Goal: Transaction & Acquisition: Purchase product/service

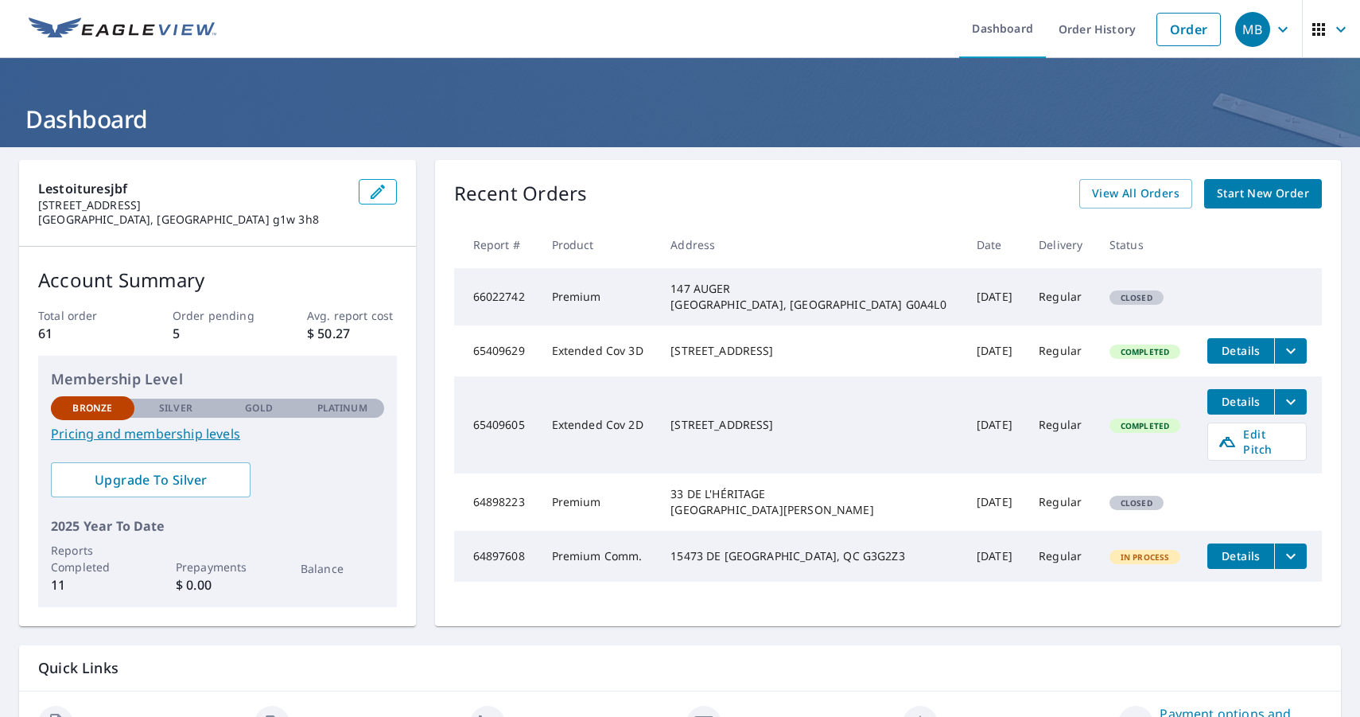
click at [1236, 198] on span "Start New Order" at bounding box center [1263, 194] width 92 height 20
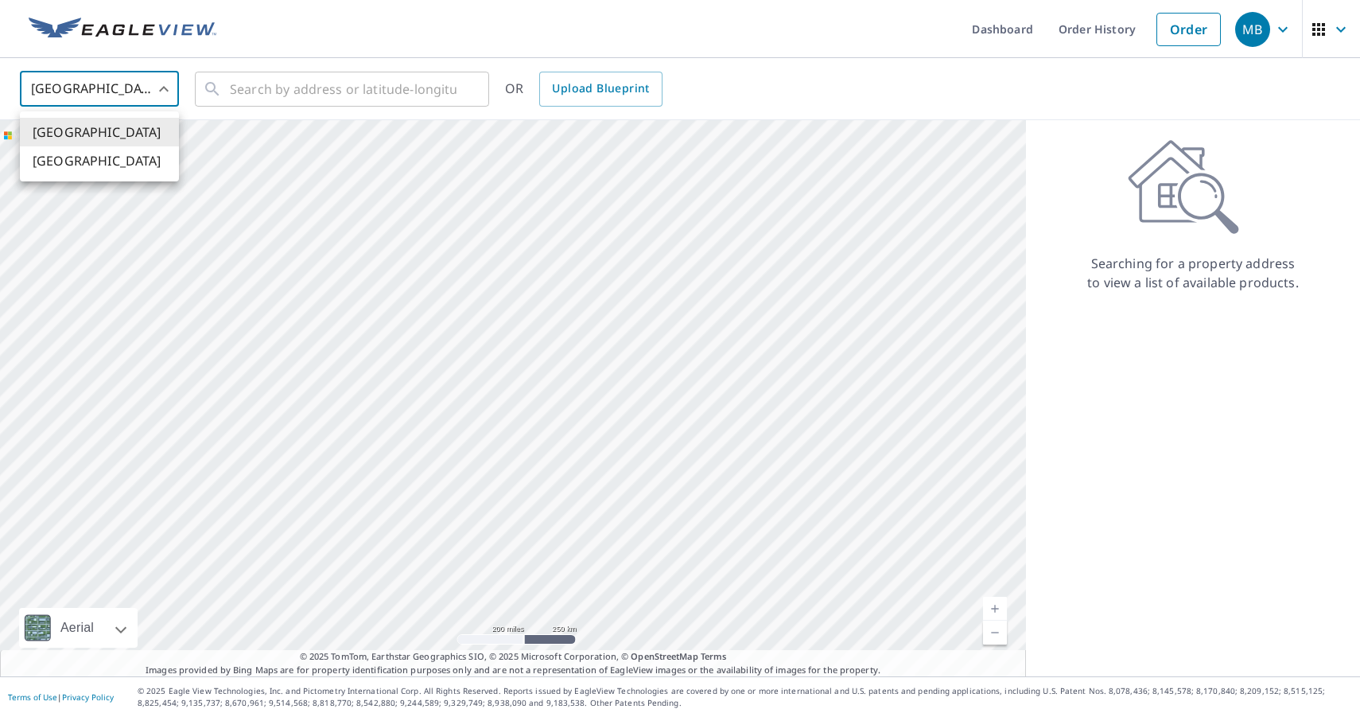
click at [160, 89] on body "MB MB Dashboard Order History Order MB United States US ​ ​ OR Upload Blueprint…" at bounding box center [680, 358] width 1360 height 717
click at [107, 156] on li "[GEOGRAPHIC_DATA]" at bounding box center [99, 160] width 159 height 29
type input "CA"
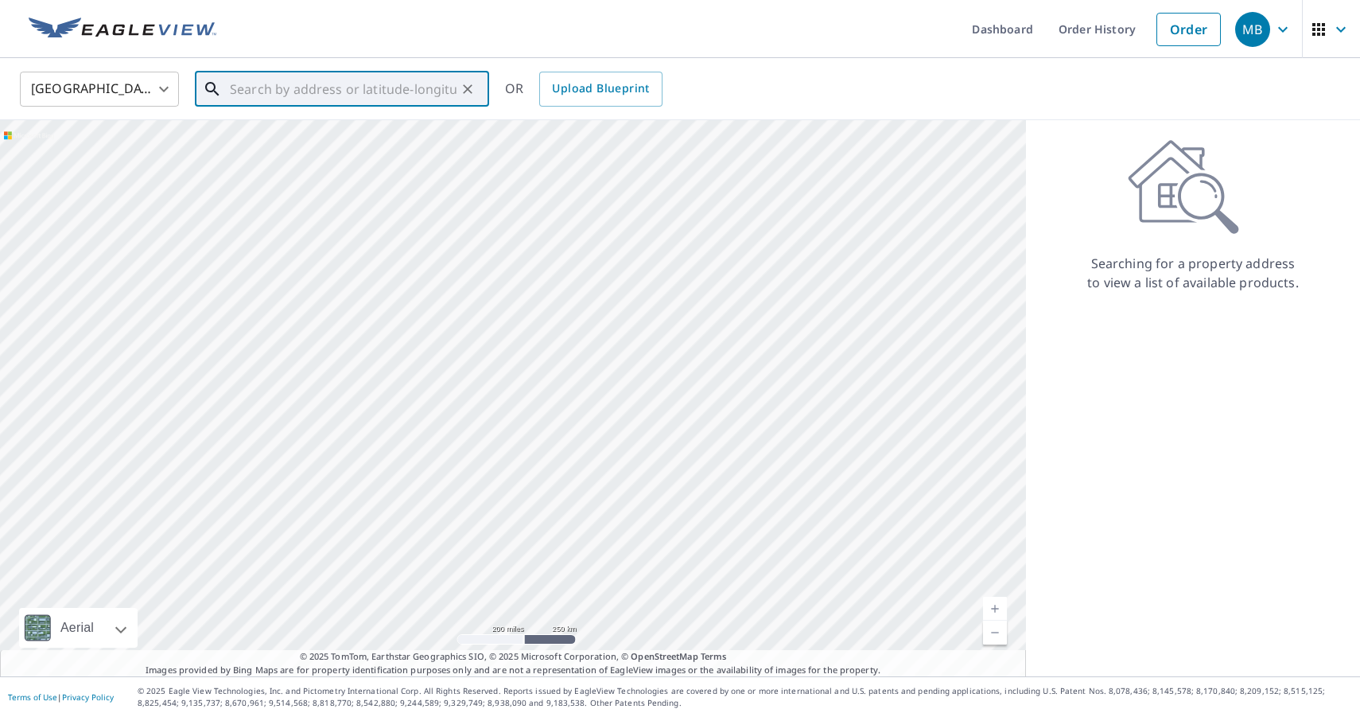
click at [302, 91] on input "text" at bounding box center [343, 89] width 227 height 45
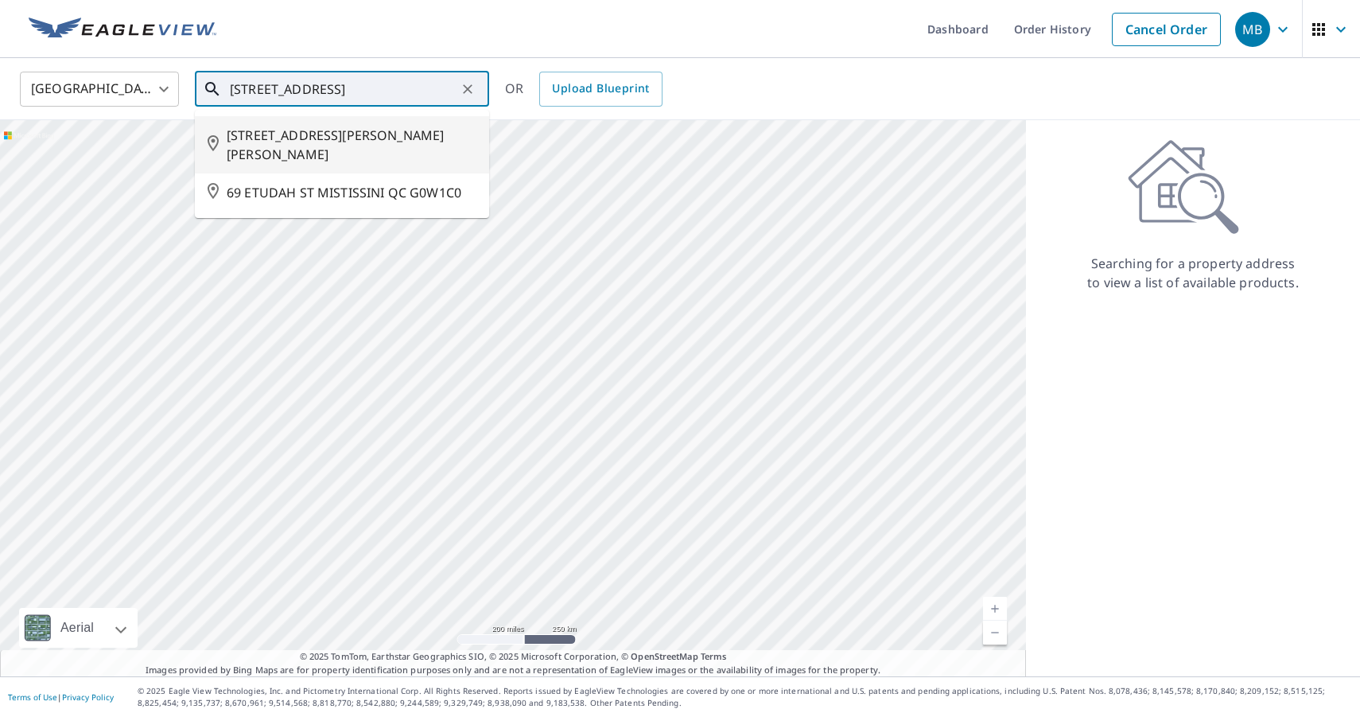
click at [250, 150] on span "[STREET_ADDRESS][PERSON_NAME][PERSON_NAME]" at bounding box center [352, 145] width 250 height 38
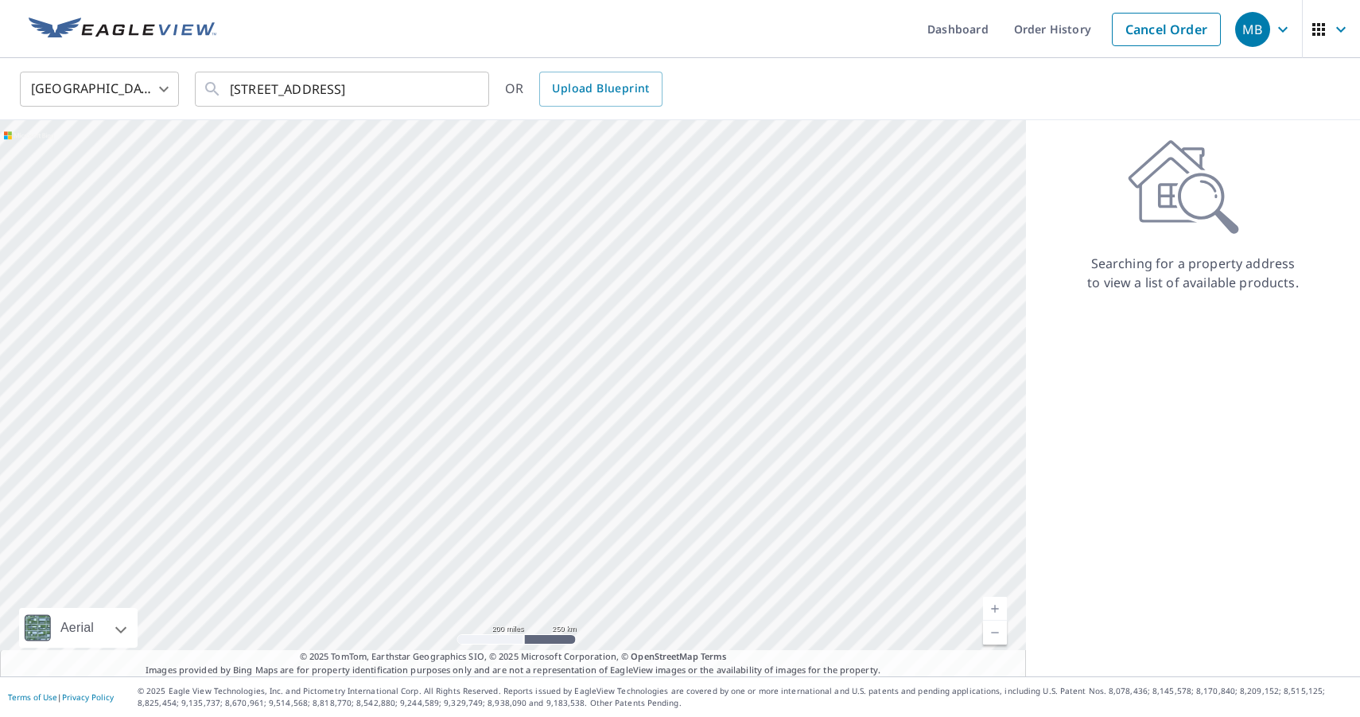
type input "[STREET_ADDRESS][PERSON_NAME][PERSON_NAME]"
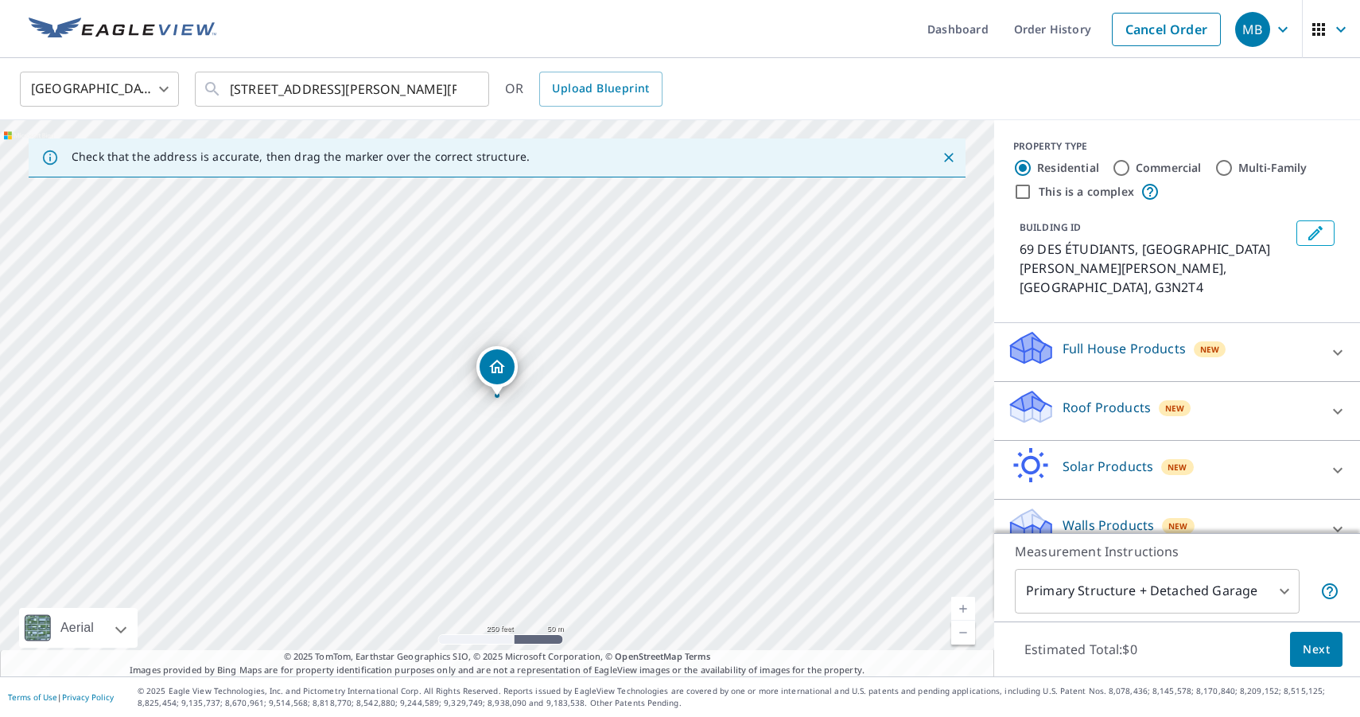
click at [1091, 398] on p "Roof Products" at bounding box center [1106, 407] width 88 height 19
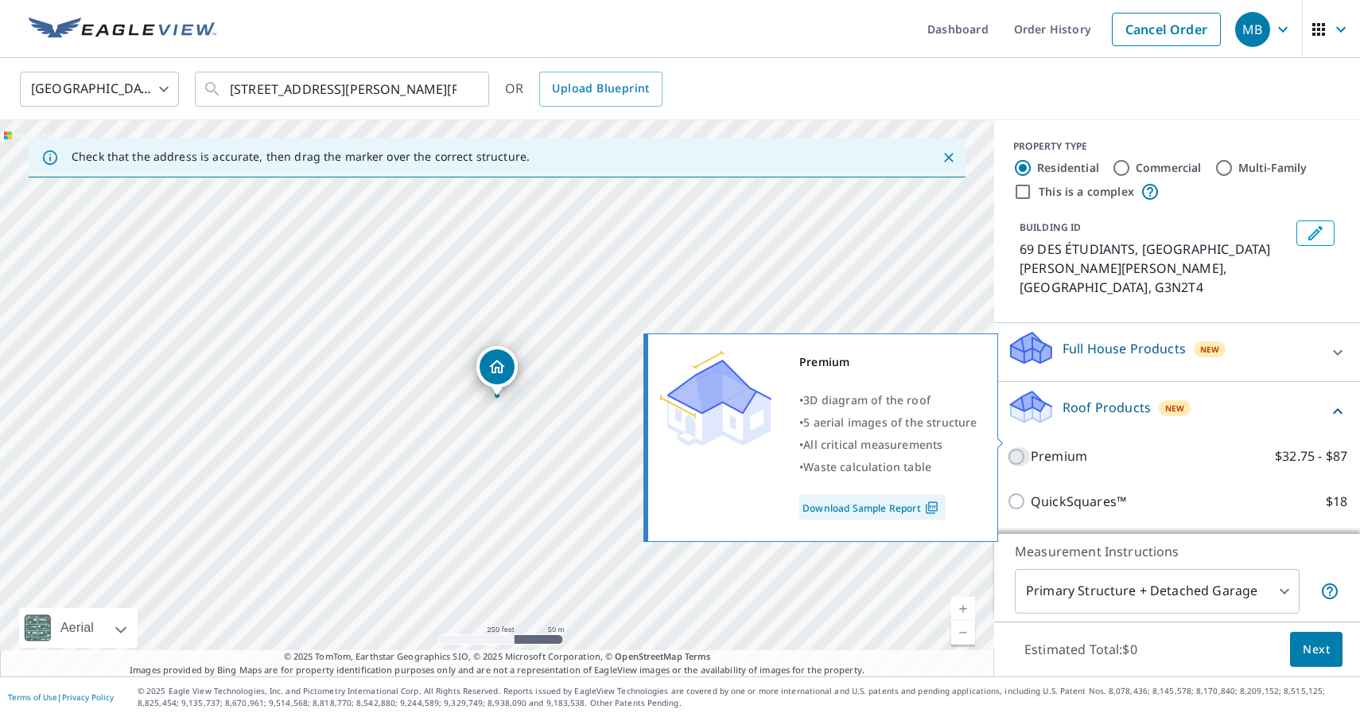
click at [1011, 447] on input "Premium $32.75 - $87" at bounding box center [1019, 456] width 24 height 19
checkbox input "true"
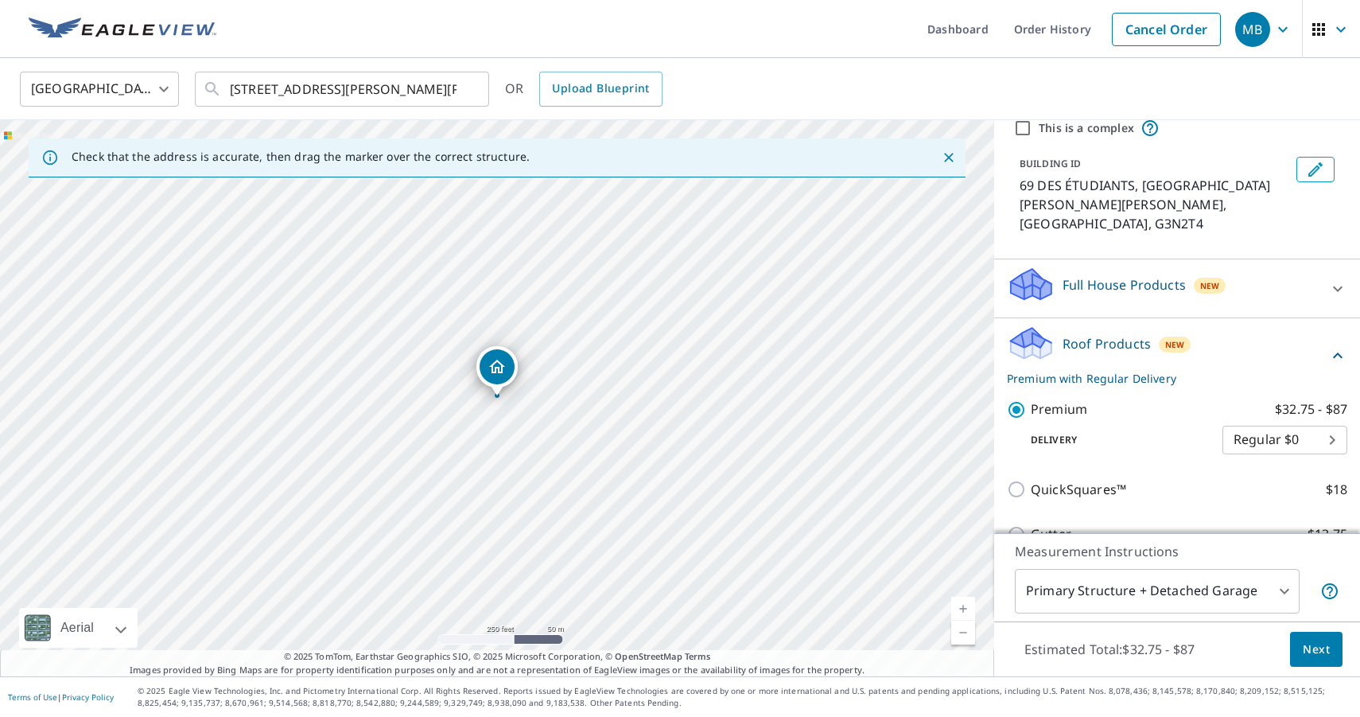
scroll to position [94, 0]
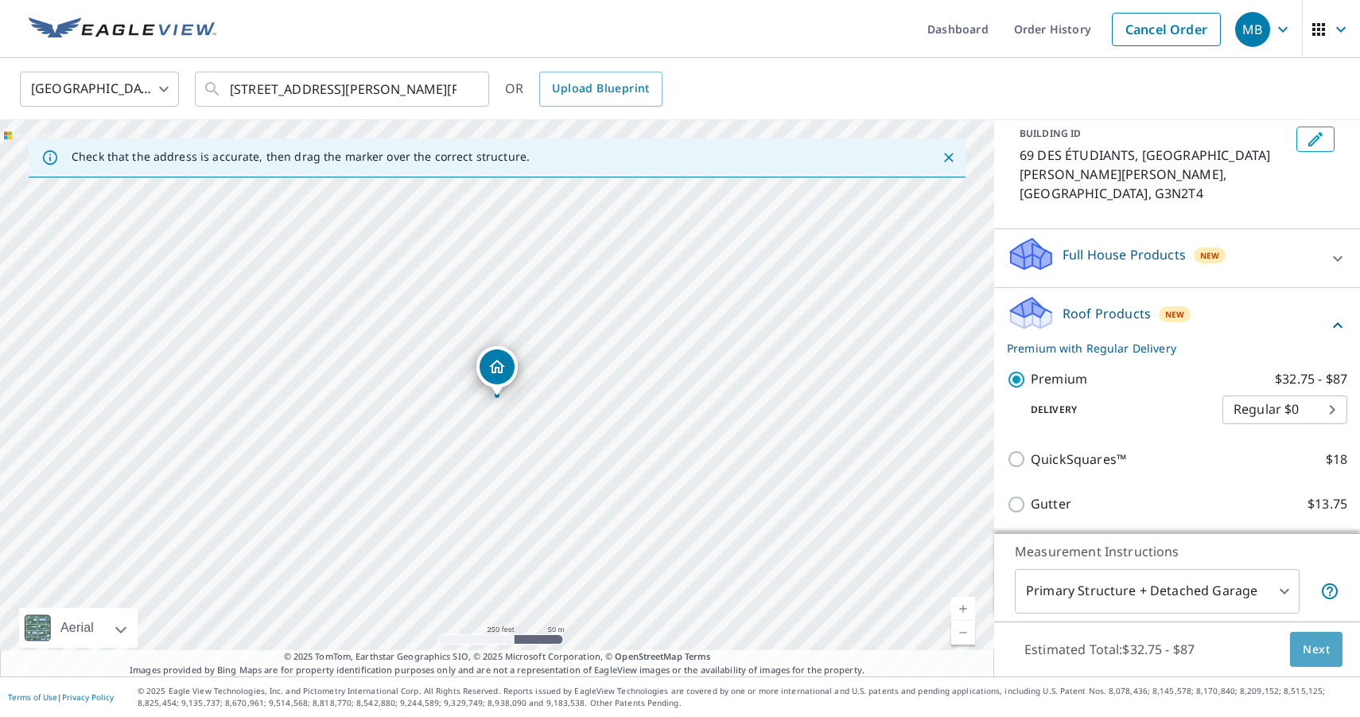
click at [1322, 658] on span "Next" at bounding box center [1316, 649] width 27 height 20
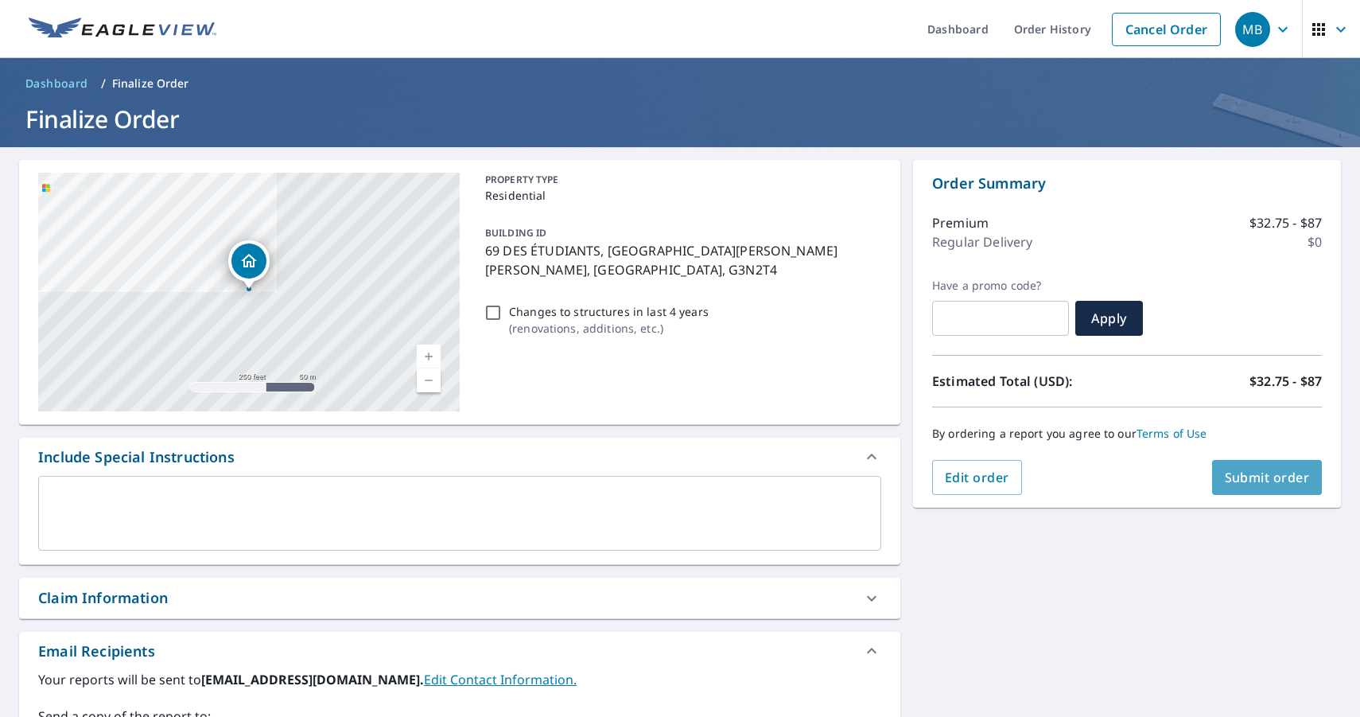
click at [1242, 485] on span "Submit order" at bounding box center [1267, 476] width 85 height 17
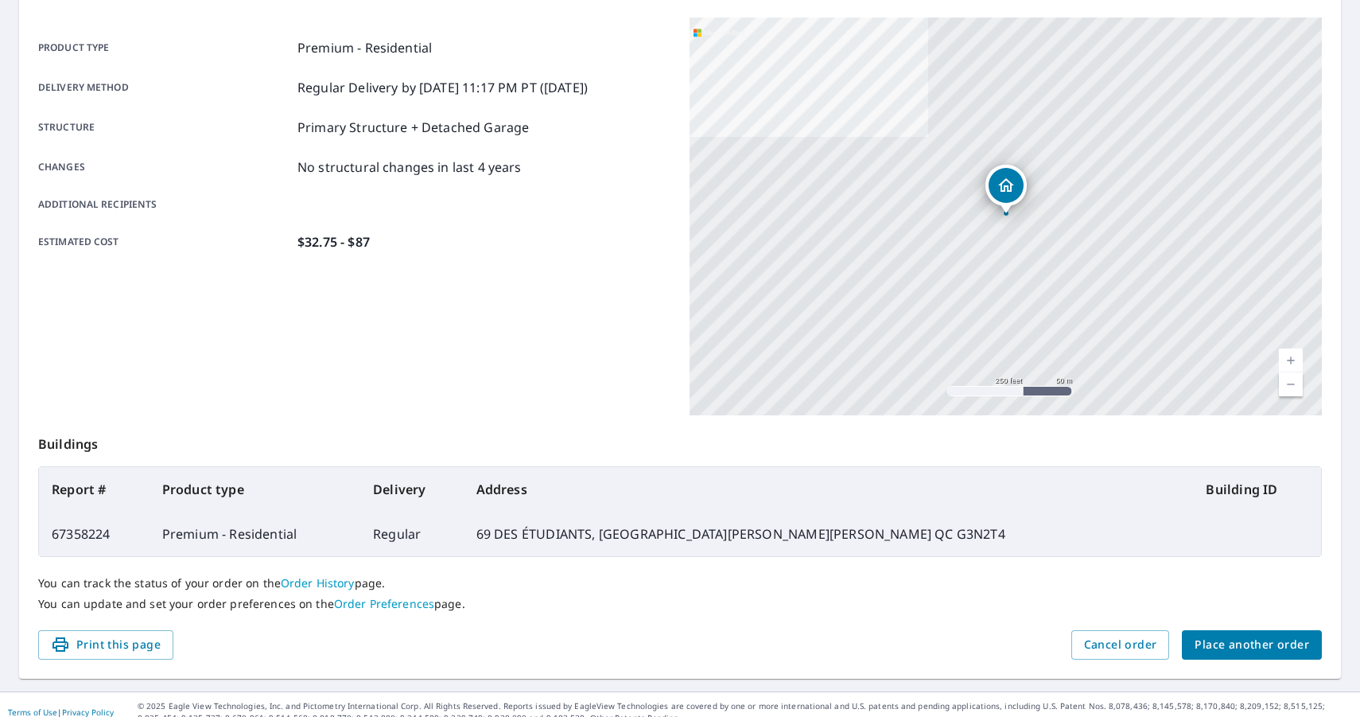
scroll to position [219, 0]
